Goal: Task Accomplishment & Management: Manage account settings

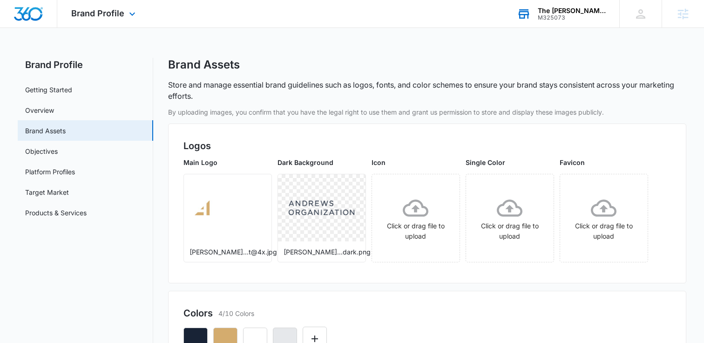
click at [548, 14] on div "M325073" at bounding box center [572, 17] width 68 height 7
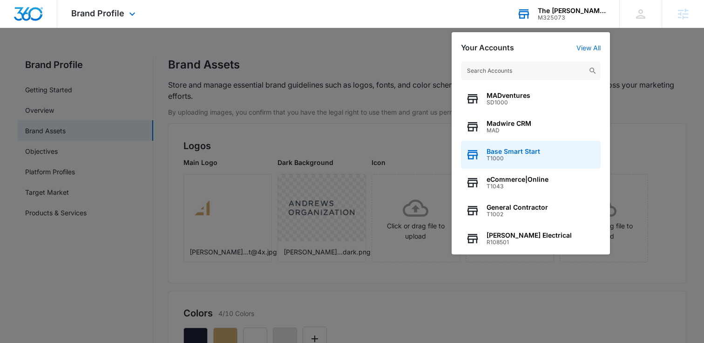
click at [521, 154] on span "Base Smart Start" at bounding box center [514, 151] width 54 height 7
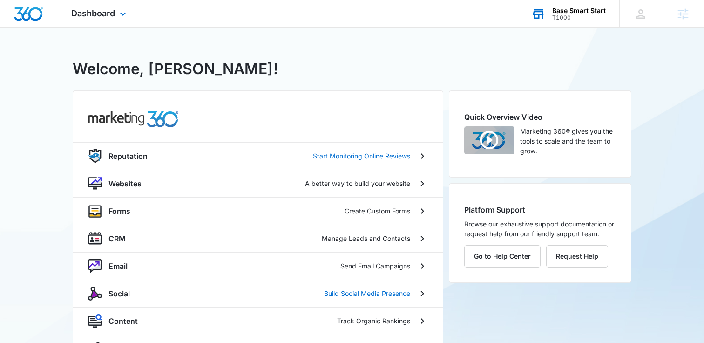
click at [97, 4] on div "Dashboard Apps Reputation Websites Forms CRM Email Social Content Ads Intellige…" at bounding box center [99, 13] width 85 height 27
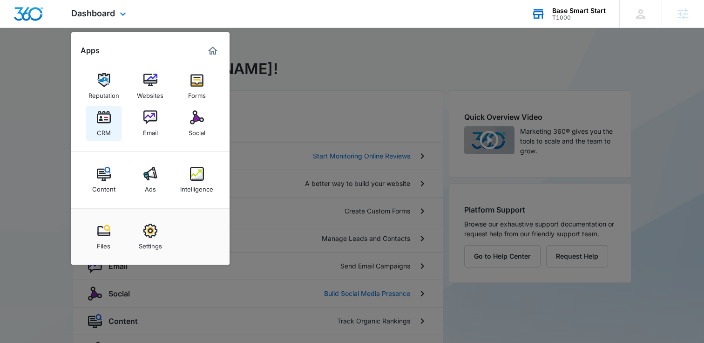
click at [106, 126] on div "CRM" at bounding box center [104, 130] width 14 height 12
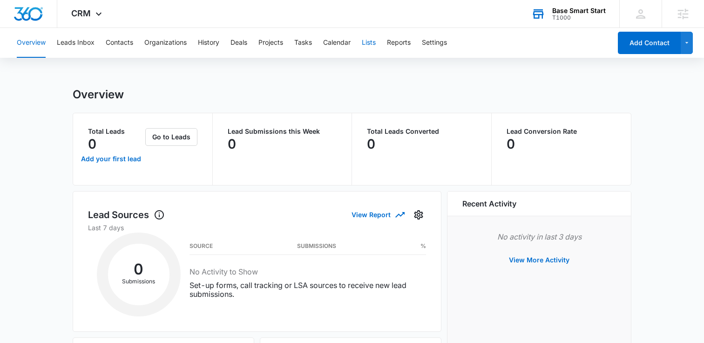
click at [370, 36] on button "Lists" at bounding box center [369, 43] width 14 height 30
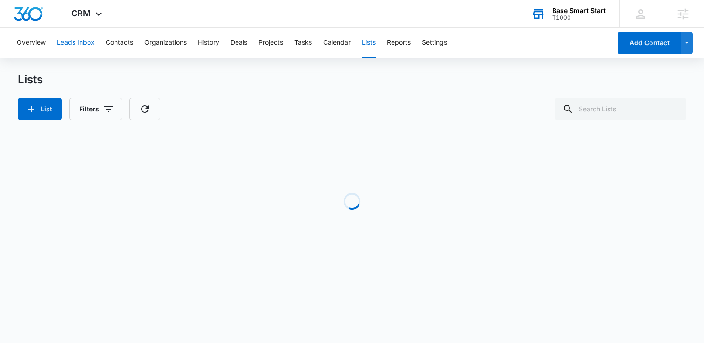
click at [75, 44] on button "Leads Inbox" at bounding box center [76, 43] width 38 height 30
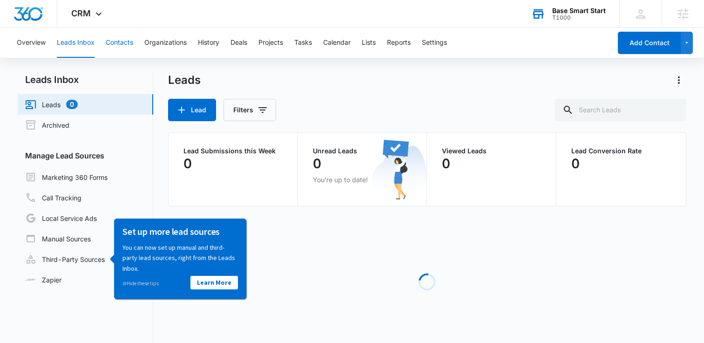
click at [120, 41] on button "Contacts" at bounding box center [119, 43] width 27 height 30
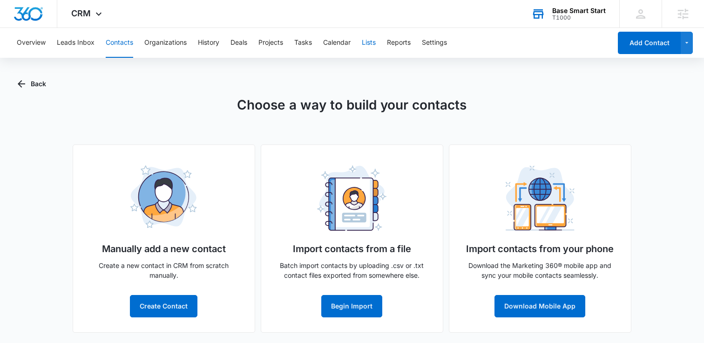
click at [369, 46] on button "Lists" at bounding box center [369, 43] width 14 height 30
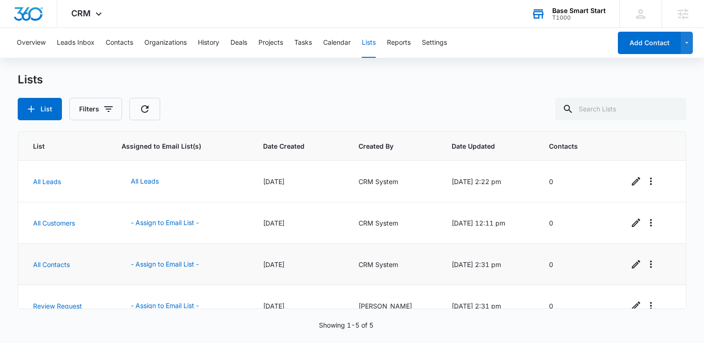
drag, startPoint x: 253, startPoint y: 181, endPoint x: 301, endPoint y: 271, distance: 102.3
click at [301, 271] on tbody "All Leads All Leads [DATE] CRM System [DATE] 2:22 pm 0 All Customers - Assign t…" at bounding box center [352, 264] width 668 height 207
click at [301, 272] on td "[DATE]" at bounding box center [299, 264] width 95 height 41
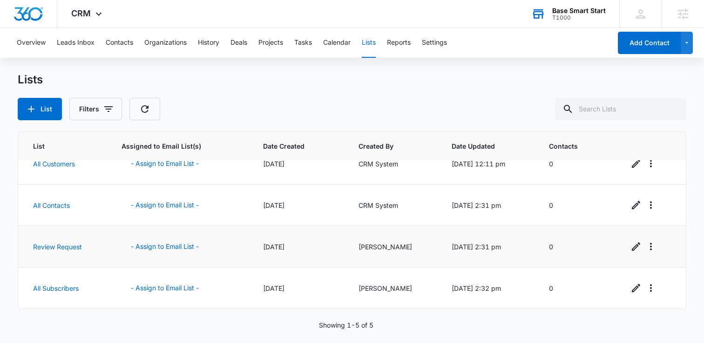
click at [253, 244] on td "[DATE]" at bounding box center [299, 246] width 95 height 41
click at [278, 249] on div "[DATE]" at bounding box center [299, 247] width 73 height 10
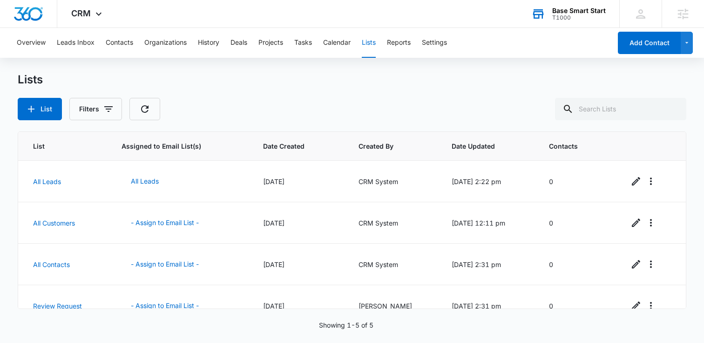
click at [267, 103] on div "List Filters" at bounding box center [352, 109] width 669 height 22
